Goal: Task Accomplishment & Management: Manage account settings

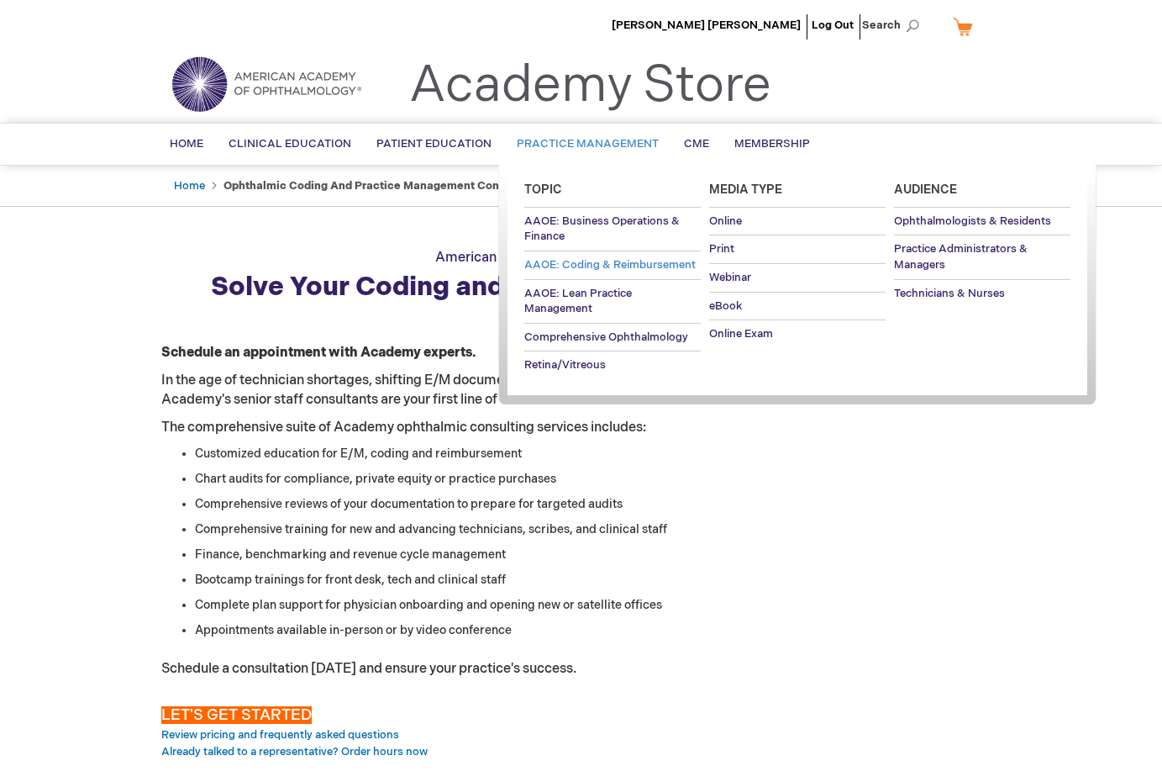
click at [600, 262] on span "AAOE: Coding & Reimbursement" at bounding box center [609, 264] width 171 height 13
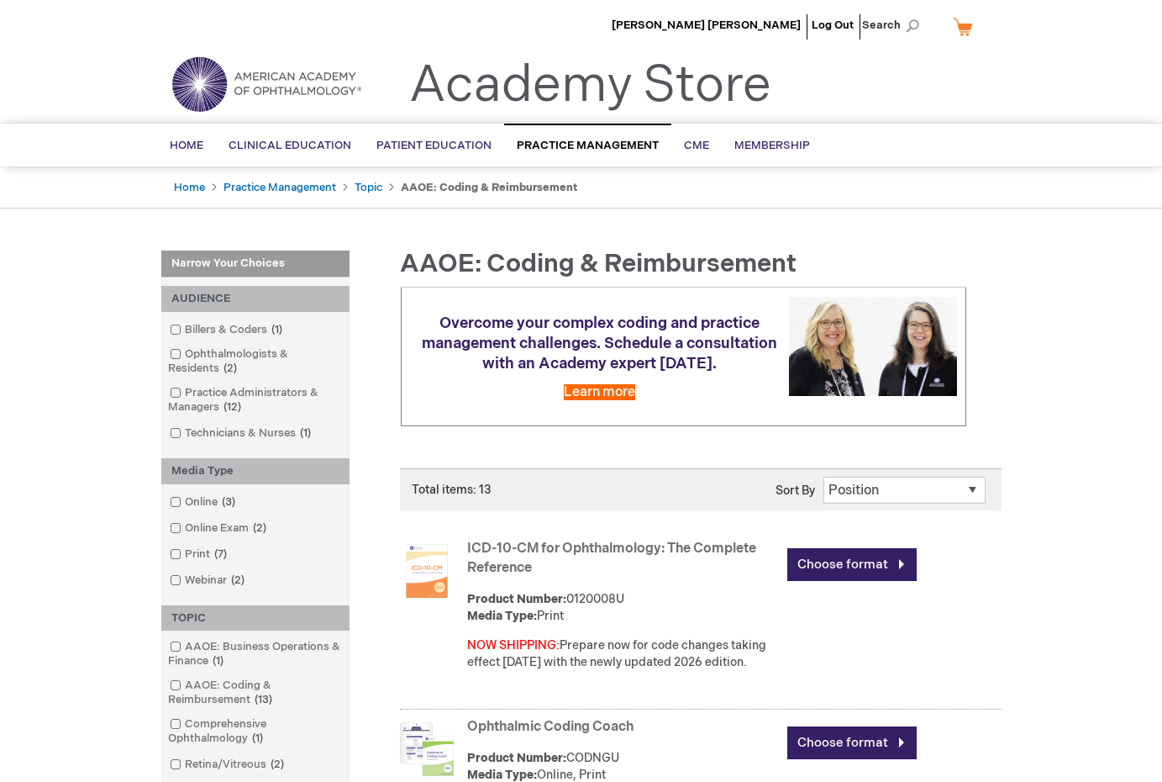
click at [967, 29] on link "My Cart" at bounding box center [970, 26] width 40 height 29
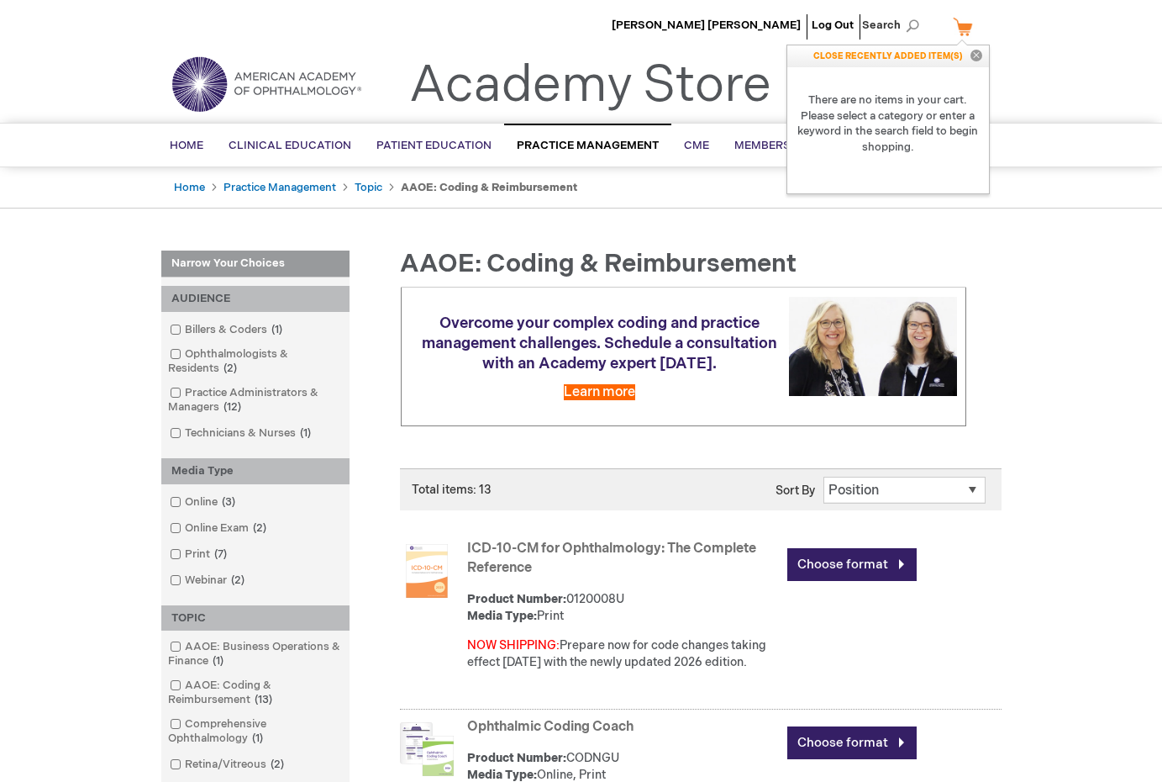
drag, startPoint x: 459, startPoint y: 71, endPoint x: 498, endPoint y: 61, distance: 41.0
click at [460, 71] on link "Academy Store" at bounding box center [590, 85] width 362 height 61
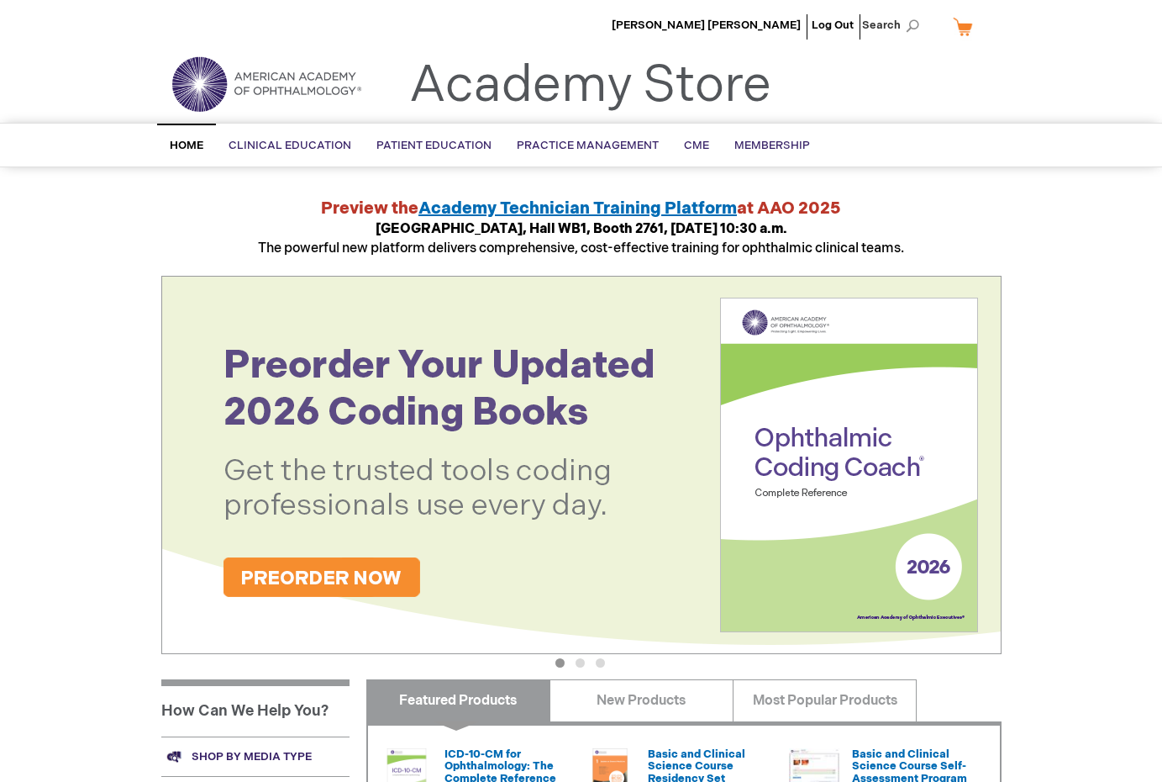
click at [965, 29] on link "My Cart" at bounding box center [970, 26] width 40 height 29
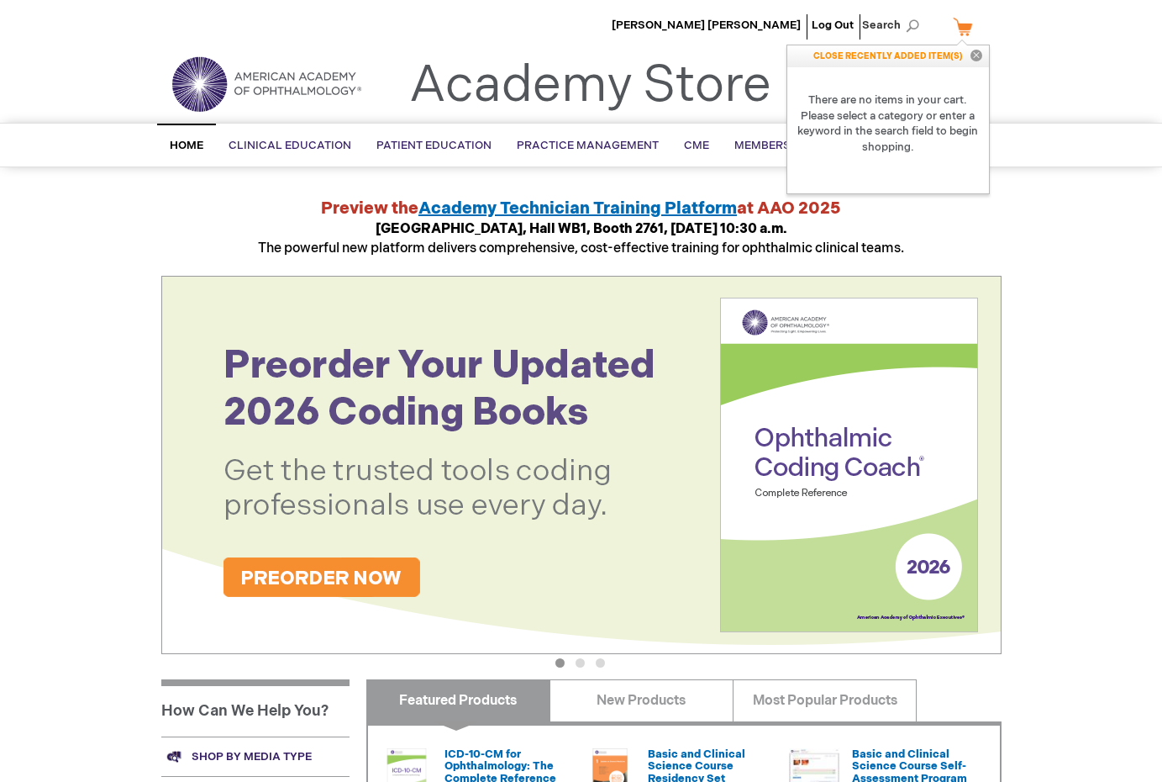
click at [898, 58] on p "CLOSE RECENTLY ADDED ITEM(S) Close" at bounding box center [889, 56] width 202 height 22
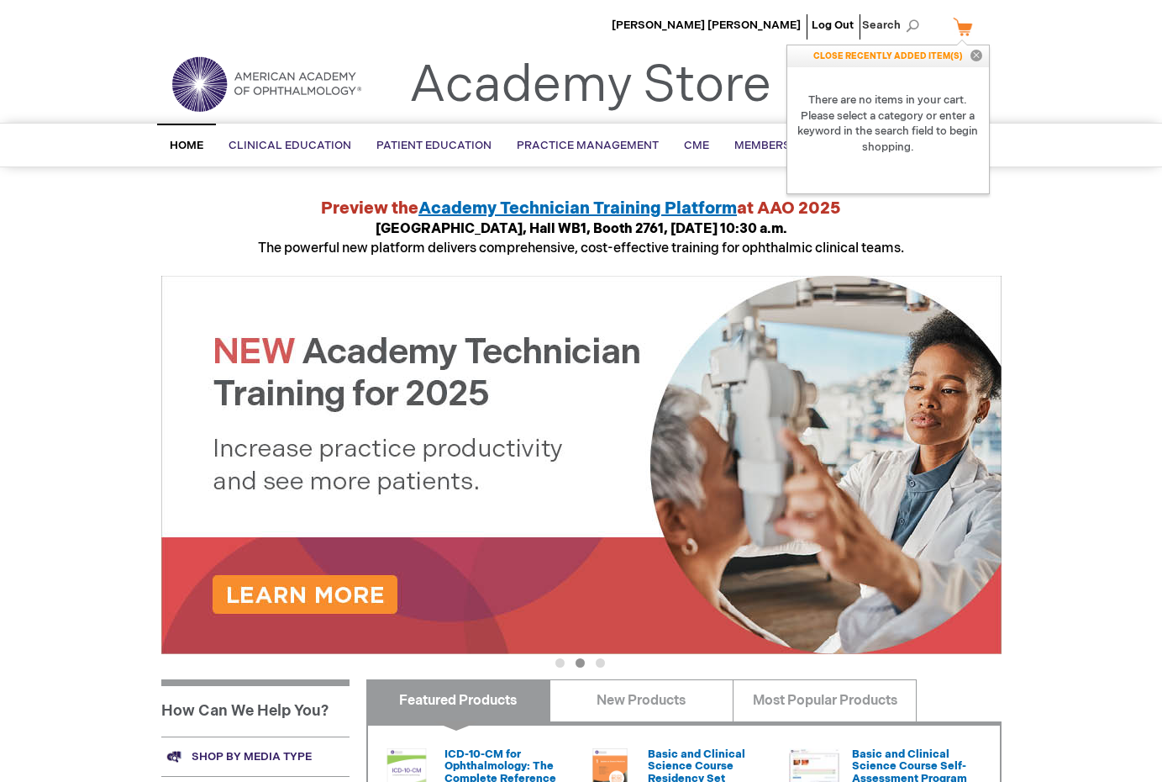
click at [972, 55] on button "Close" at bounding box center [976, 56] width 25 height 22
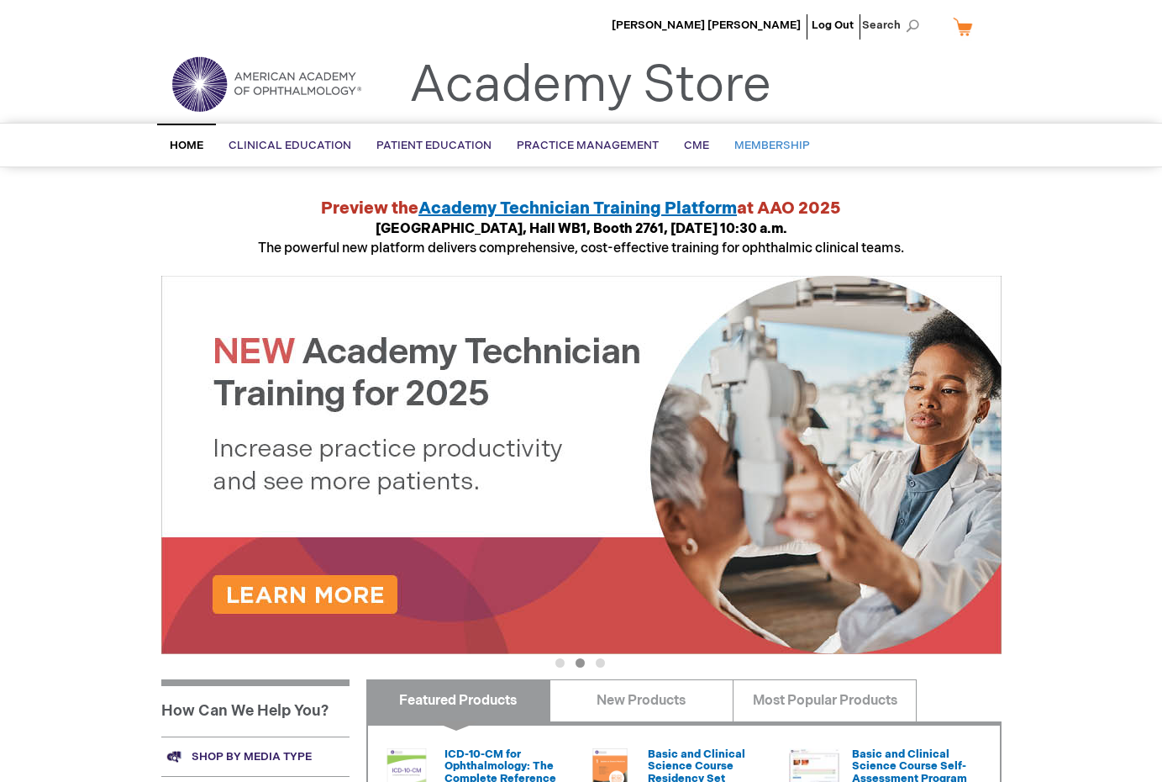
click at [760, 144] on span "Membership" at bounding box center [773, 145] width 76 height 13
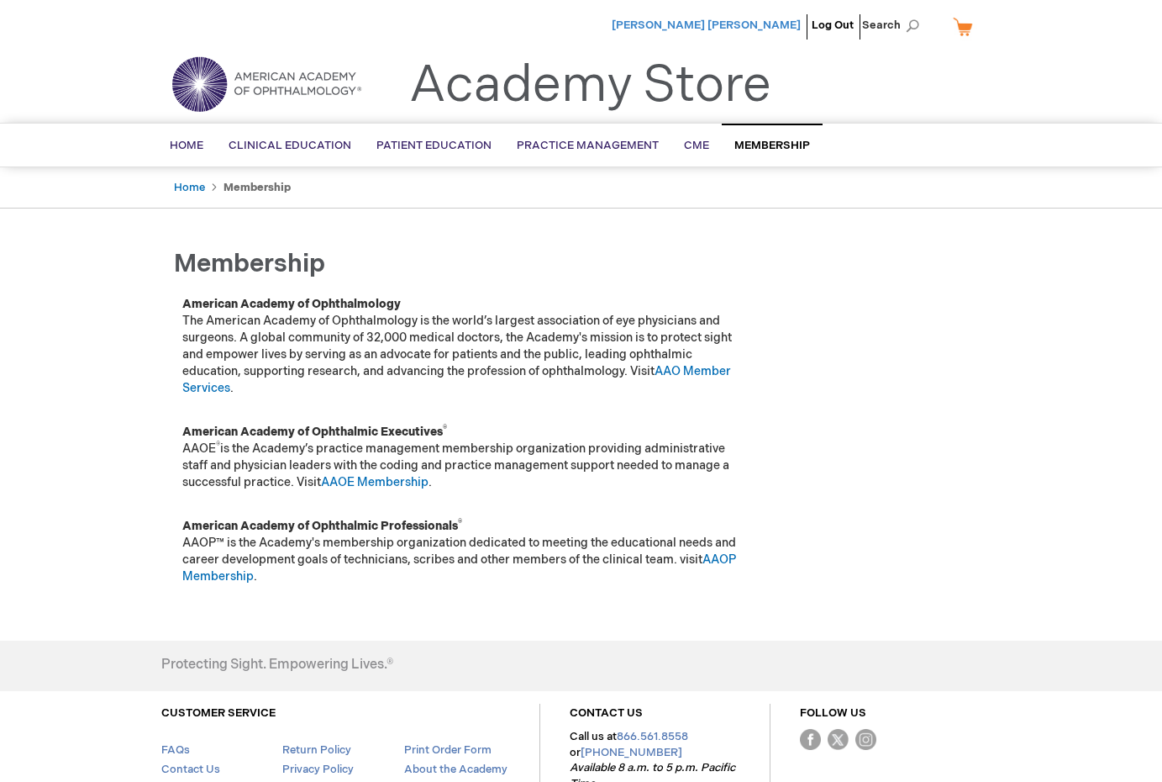
click at [755, 30] on span "[PERSON_NAME] [PERSON_NAME]" at bounding box center [706, 24] width 189 height 13
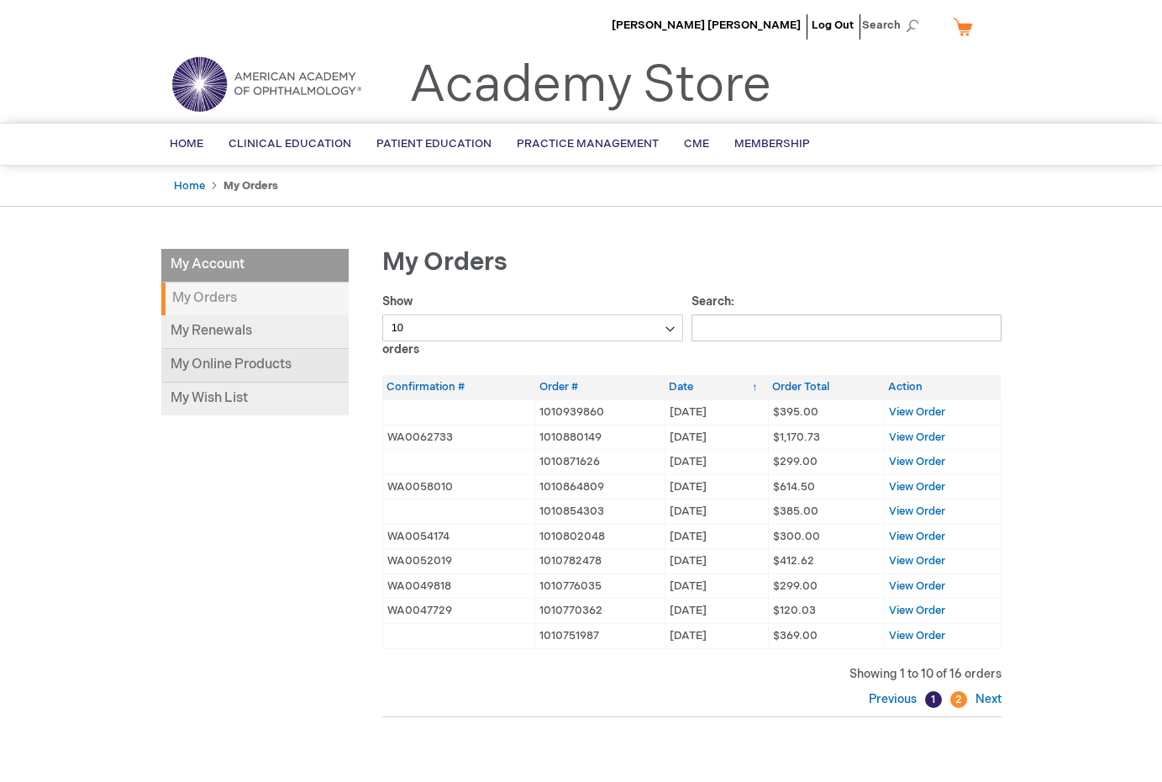
click at [228, 363] on link "My Online Products" at bounding box center [254, 366] width 187 height 34
click at [194, 370] on link "My Online Products" at bounding box center [254, 366] width 187 height 34
